Goal: Navigation & Orientation: Find specific page/section

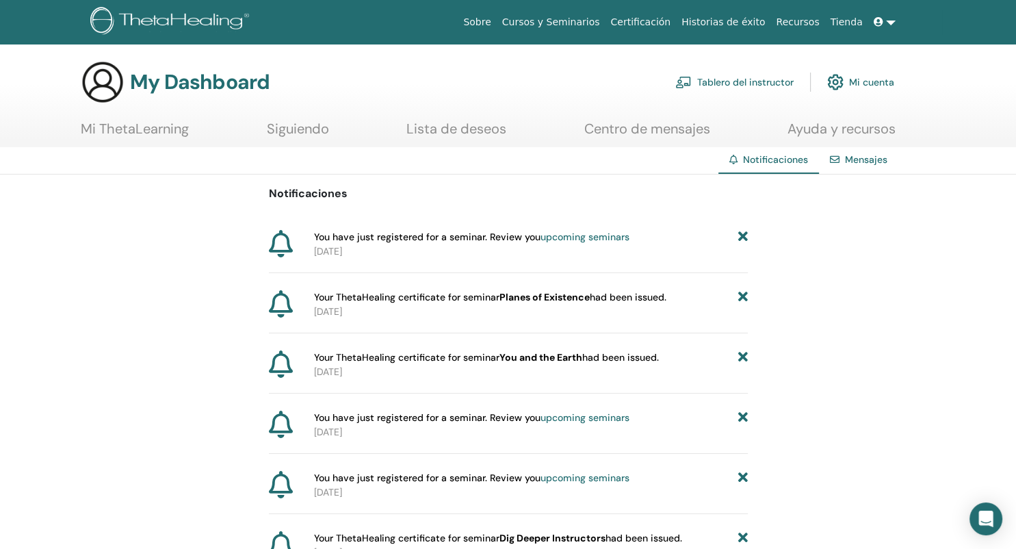
click at [588, 238] on link "upcoming seminars" at bounding box center [585, 237] width 89 height 12
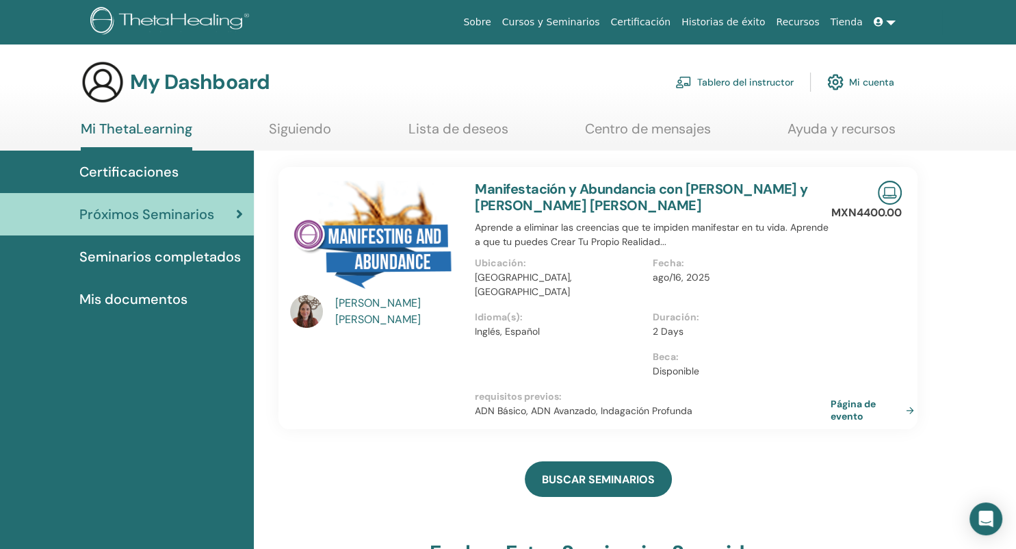
click at [871, 84] on link "Mi cuenta" at bounding box center [860, 82] width 67 height 30
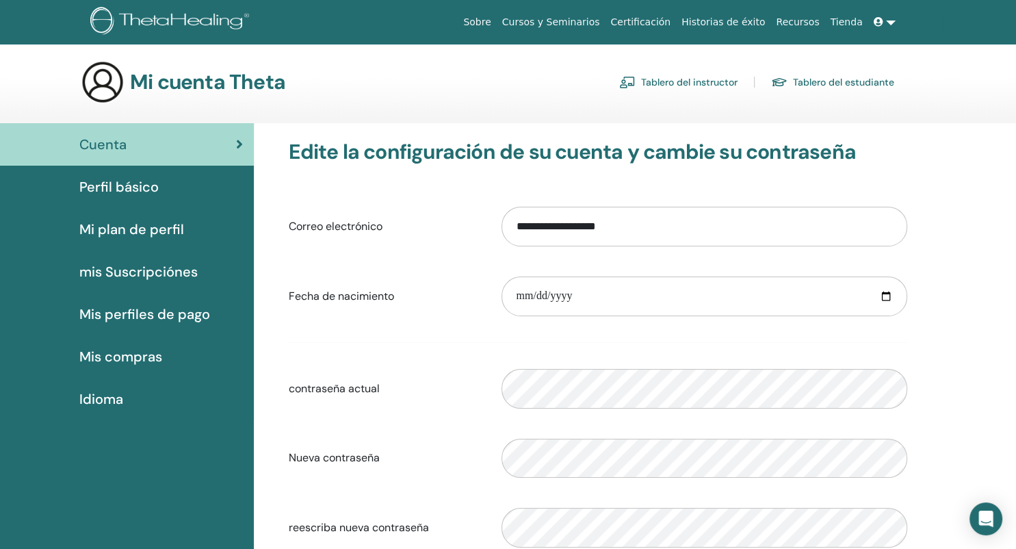
click at [695, 83] on link "Tablero del instructor" at bounding box center [678, 82] width 118 height 22
